Goal: Information Seeking & Learning: Learn about a topic

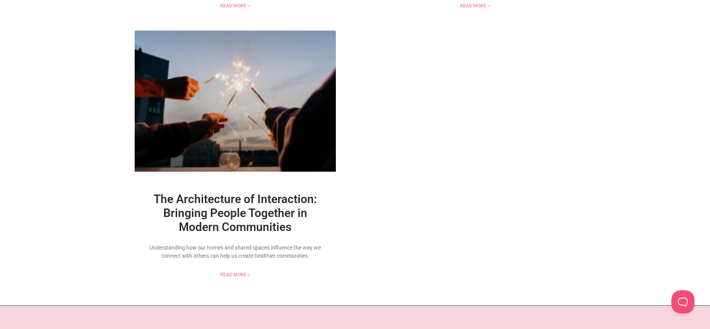
scroll to position [941, 0]
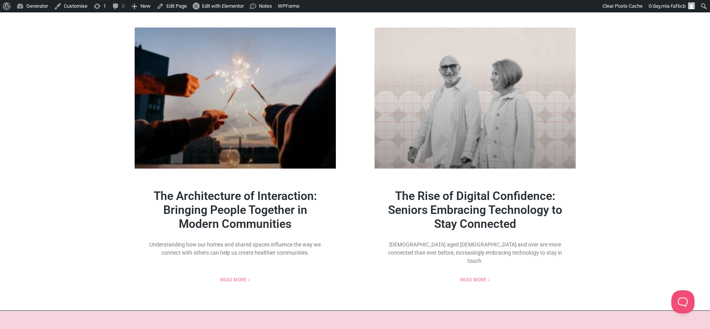
scroll to position [850, 0]
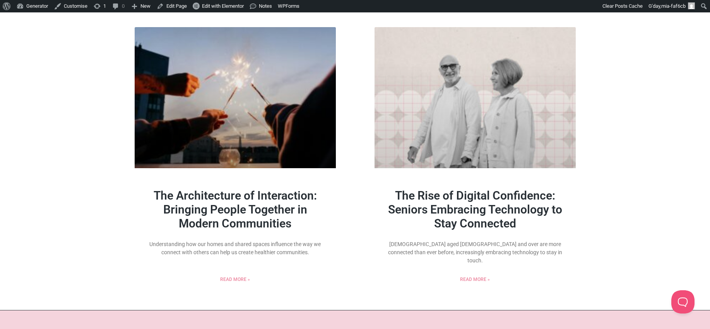
click at [512, 199] on link "The Rise of Digital Confidence: Seniors Embracing Technology to Stay Connected" at bounding box center [475, 209] width 174 height 41
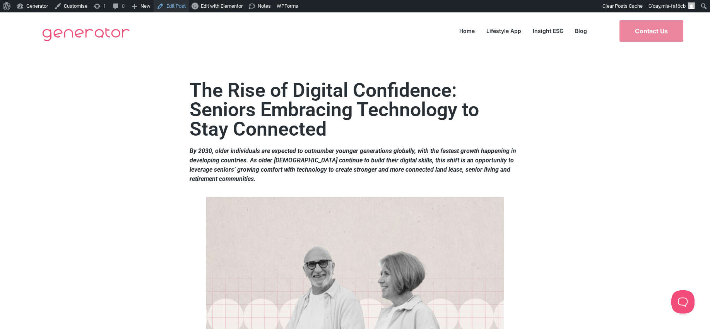
click at [175, 2] on link "Edit Post" at bounding box center [171, 6] width 35 height 12
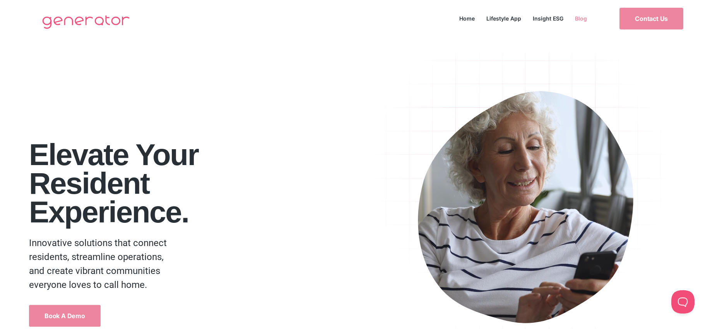
click at [575, 18] on link "Blog" at bounding box center [582, 18] width 24 height 10
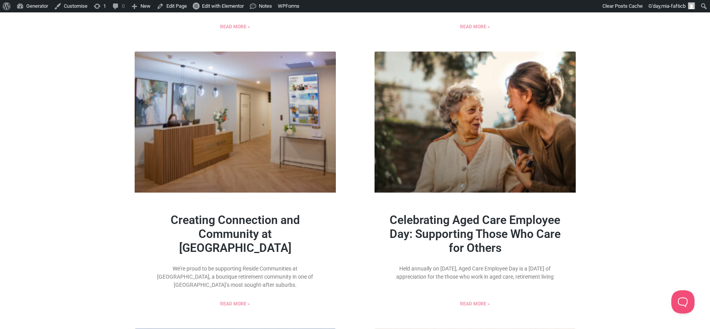
scroll to position [938, 0]
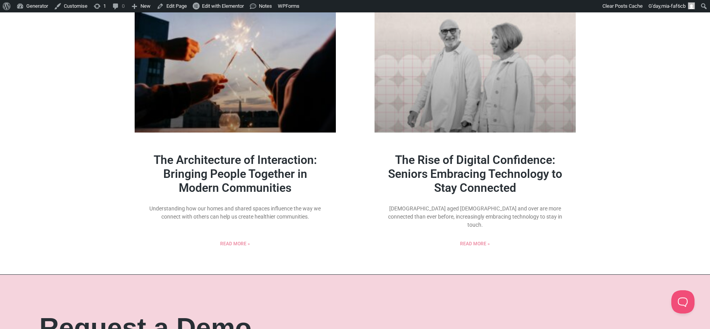
scroll to position [938, 0]
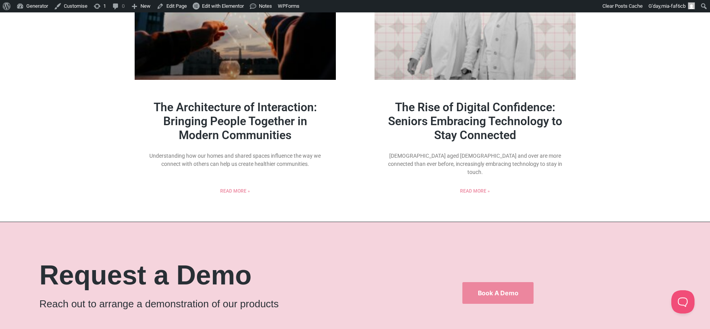
click at [527, 119] on link "The Rise of Digital Confidence: Seniors Embracing Technology to Stay Connected" at bounding box center [475, 120] width 174 height 41
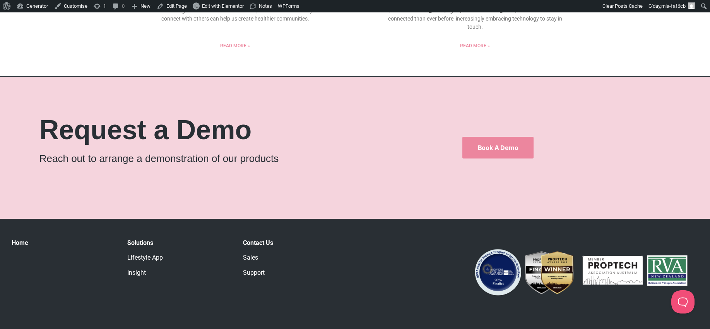
scroll to position [919, 0]
